Goal: Find specific page/section: Find specific page/section

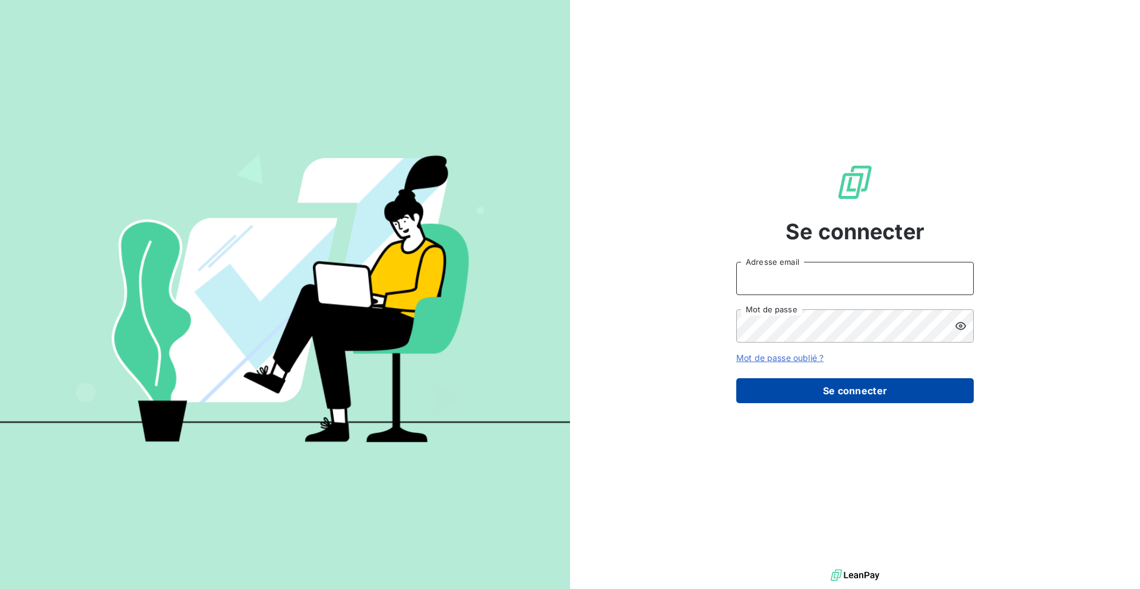
type input "[EMAIL_ADDRESS][PERSON_NAME][DOMAIN_NAME]"
click at [794, 390] on button "Se connecter" at bounding box center [855, 390] width 238 height 25
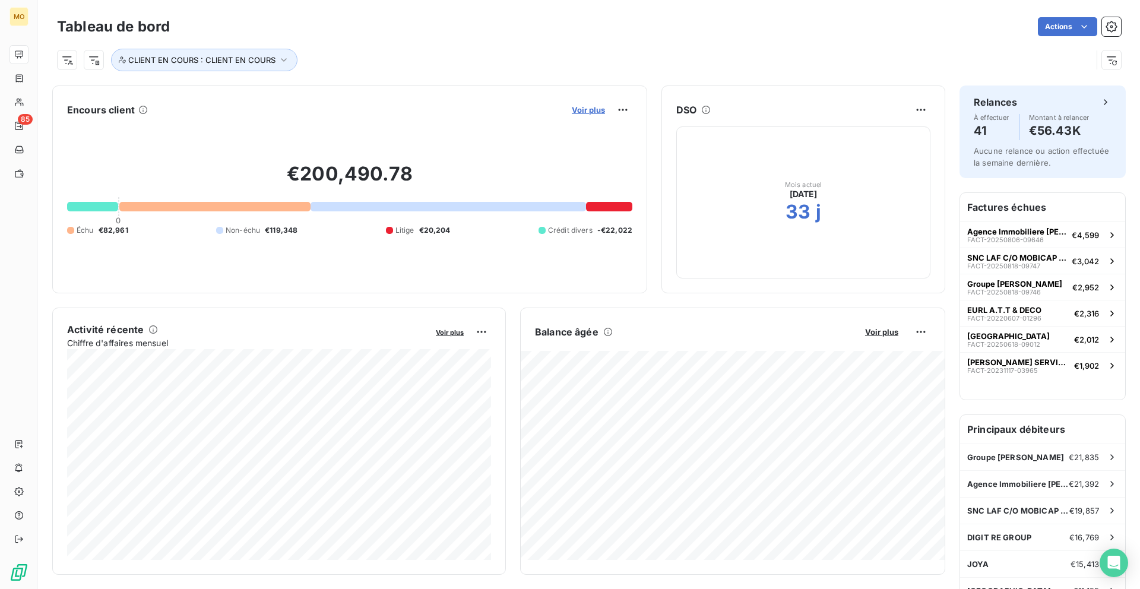
click at [583, 108] on span "Voir plus" at bounding box center [588, 110] width 33 height 10
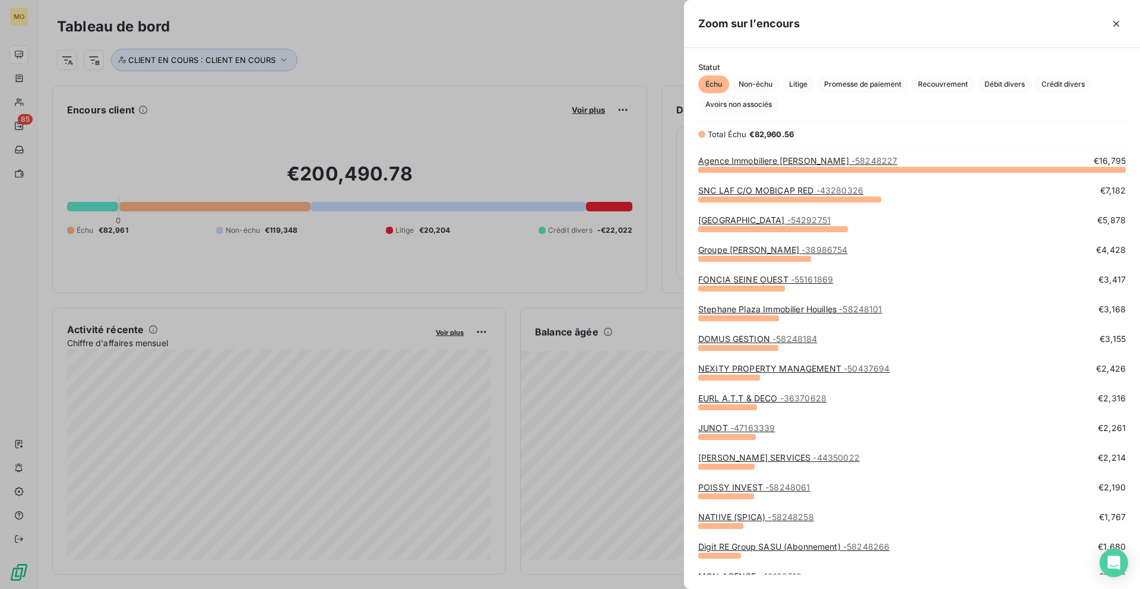
scroll to position [420, 456]
click at [49, 129] on div at bounding box center [570, 294] width 1140 height 589
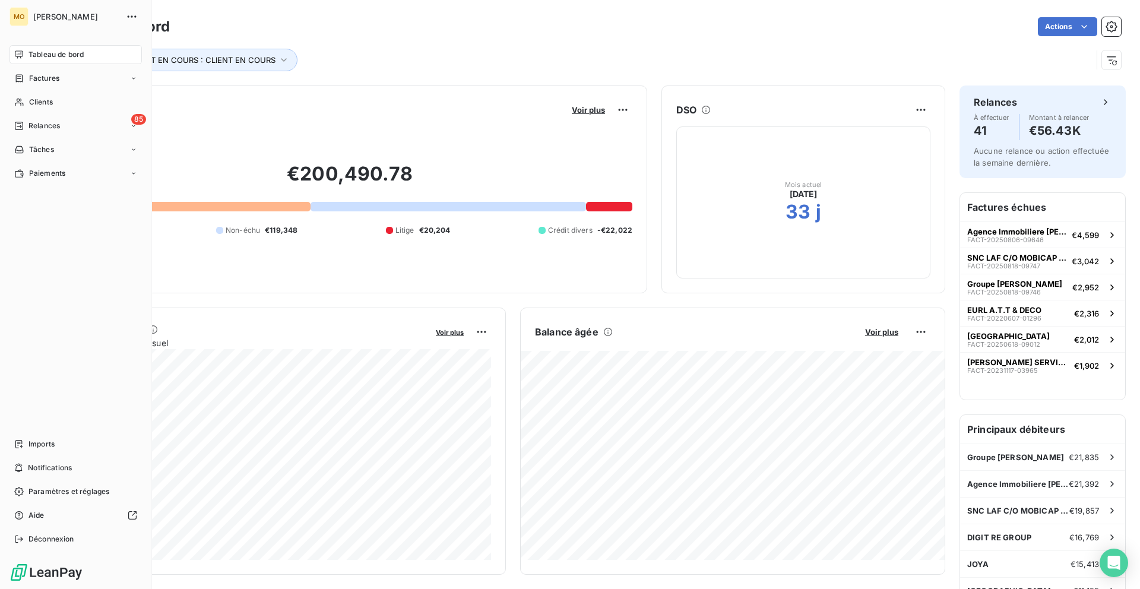
click at [29, 103] on span "Clients" at bounding box center [41, 102] width 24 height 11
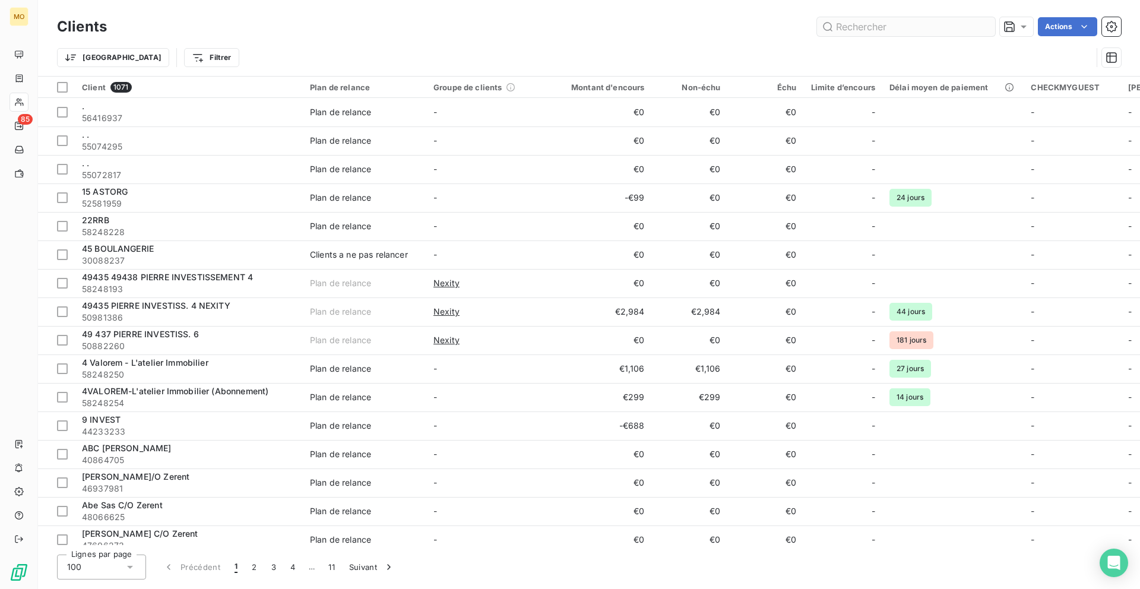
click at [846, 24] on input "text" at bounding box center [906, 26] width 178 height 19
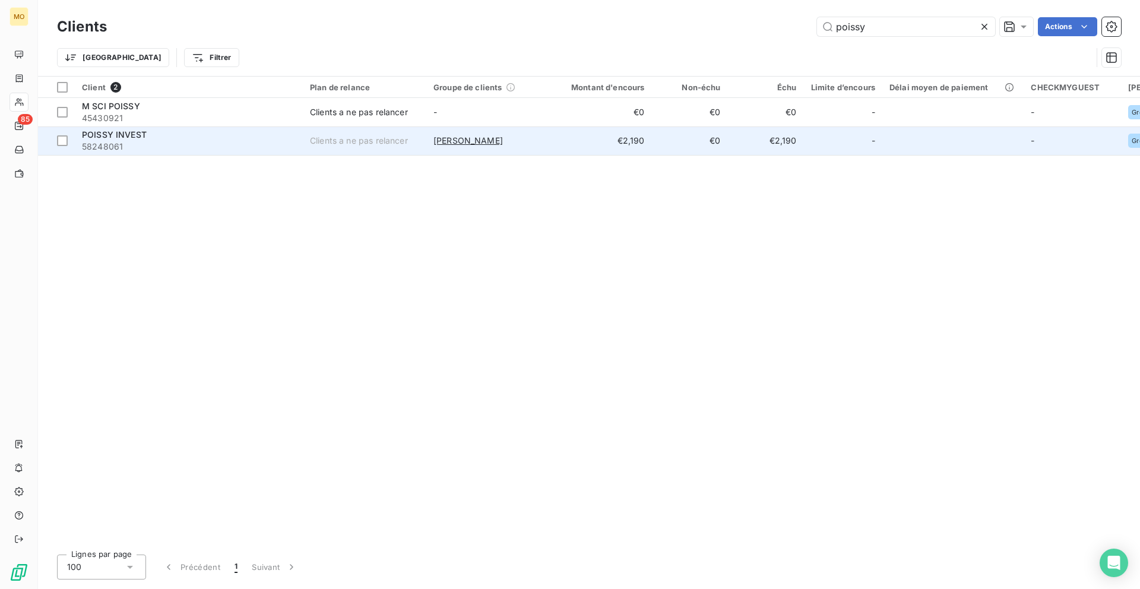
type input "poissy"
click at [202, 143] on span "58248061" at bounding box center [189, 147] width 214 height 12
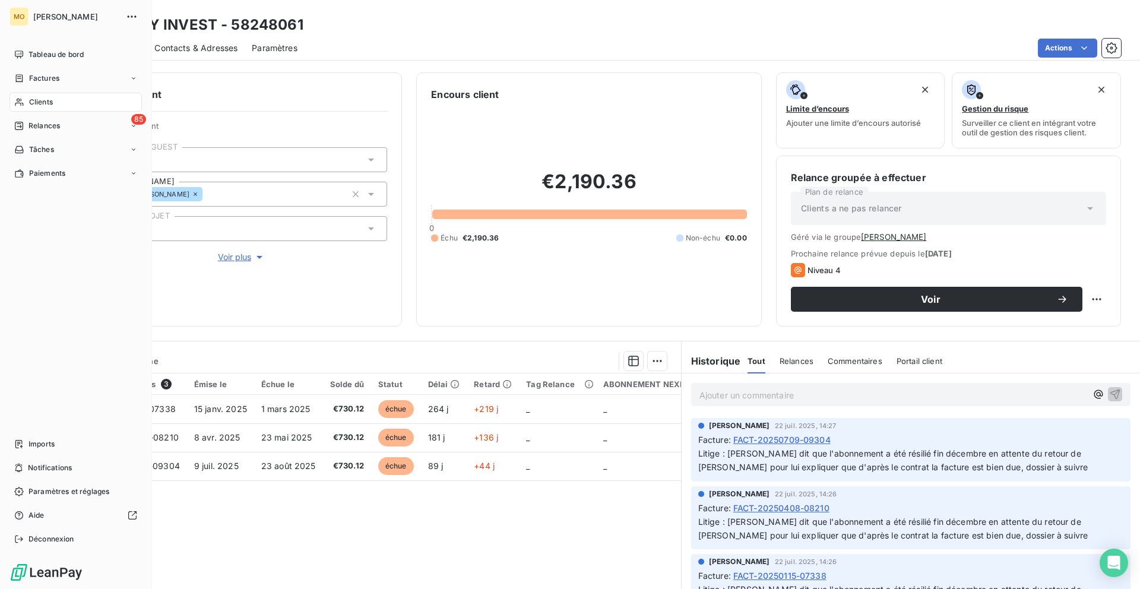
click at [7, 50] on div "MO [PERSON_NAME] Tableau de bord Factures Clients 85 Relances Tâches Paiements …" at bounding box center [76, 294] width 152 height 589
click at [55, 105] on div "Clients" at bounding box center [76, 102] width 132 height 19
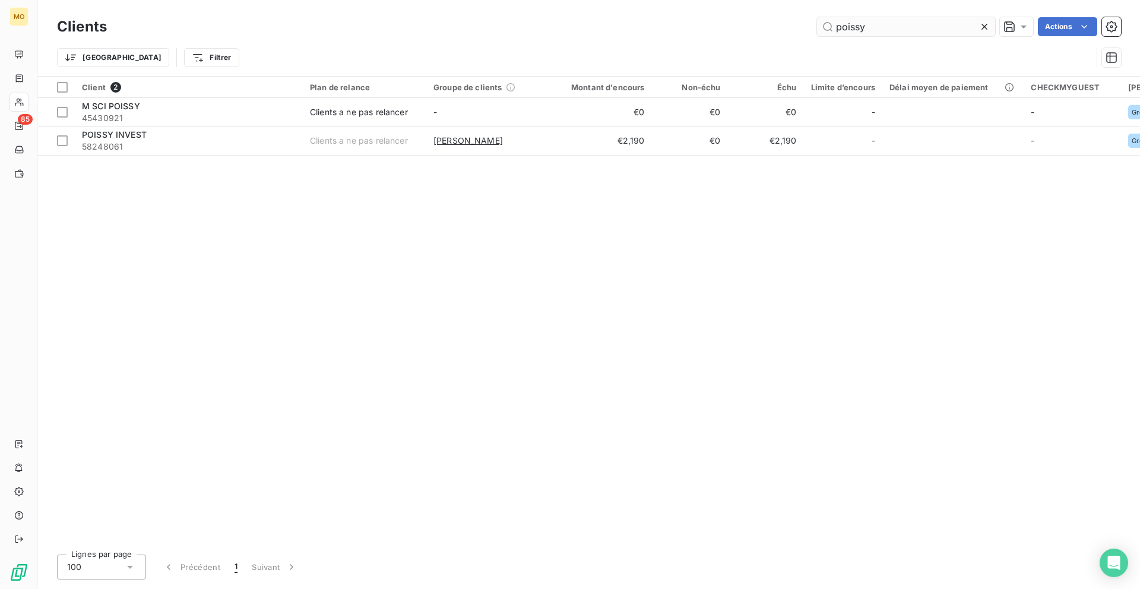
click at [897, 25] on input "poissy" at bounding box center [906, 26] width 178 height 19
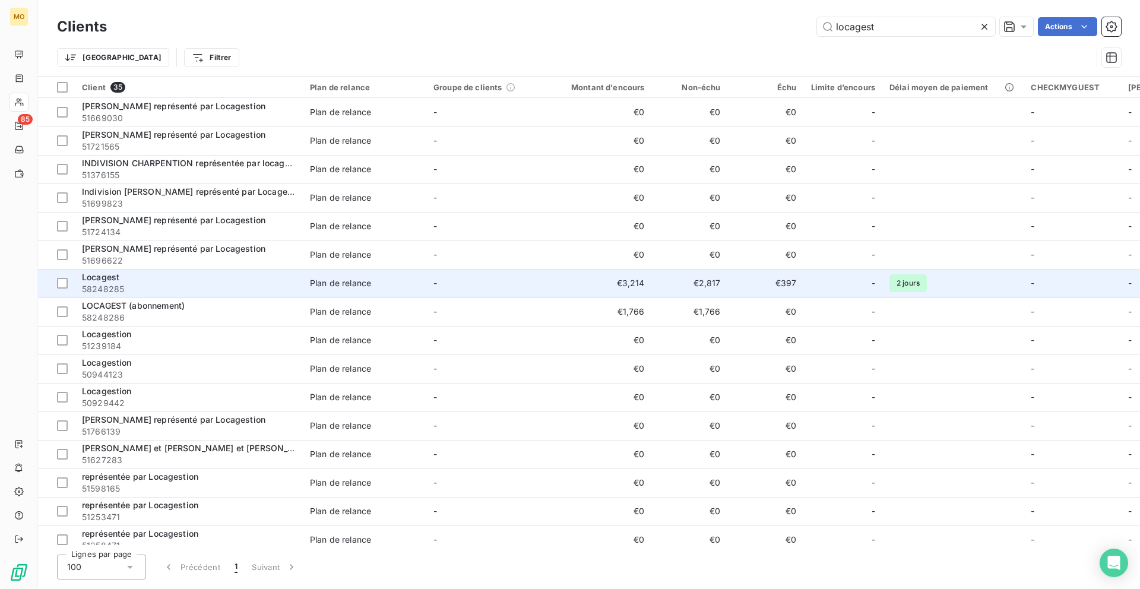
type input "locagest"
click at [229, 284] on span "58248285" at bounding box center [189, 289] width 214 height 12
